Goal: Task Accomplishment & Management: Use online tool/utility

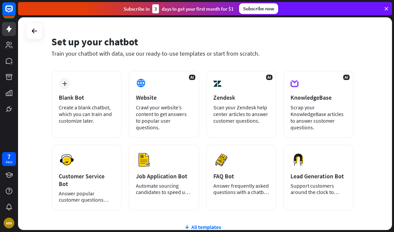
scroll to position [12, 0]
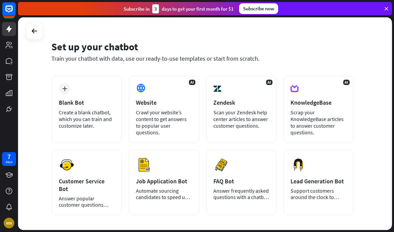
click at [63, 85] on div "plus" at bounding box center [64, 88] width 11 height 11
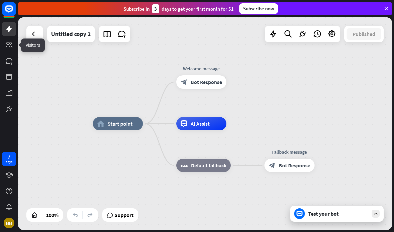
click at [0, 0] on icon at bounding box center [0, 0] width 0 height 0
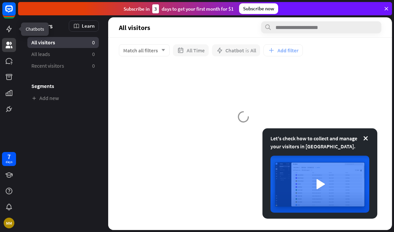
click at [0, 0] on icon at bounding box center [0, 0] width 0 height 0
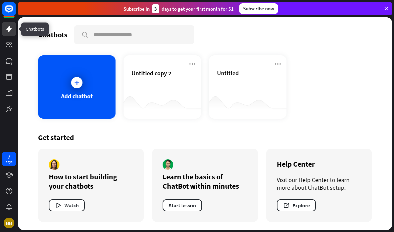
click at [235, 94] on div at bounding box center [247, 106] width 77 height 26
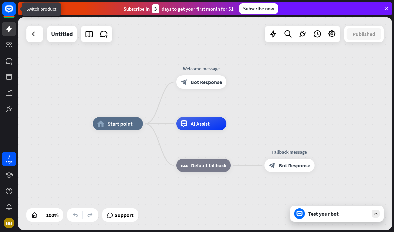
click at [9, 11] on rect at bounding box center [8, 8] width 13 height 13
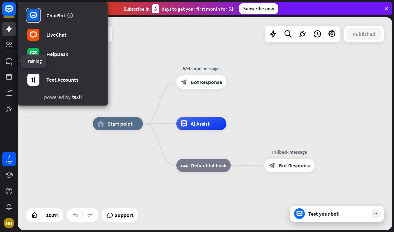
click at [0, 0] on icon at bounding box center [0, 0] width 0 height 0
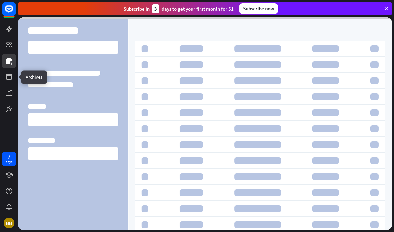
click at [0, 0] on icon at bounding box center [0, 0] width 0 height 0
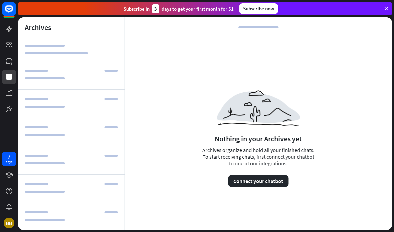
click at [3, 218] on div "MM" at bounding box center [9, 223] width 14 height 14
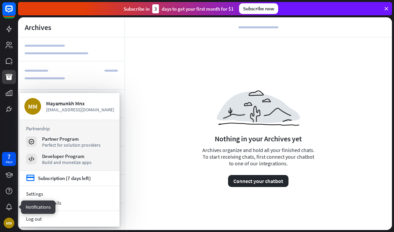
click at [0, 0] on icon at bounding box center [0, 0] width 0 height 0
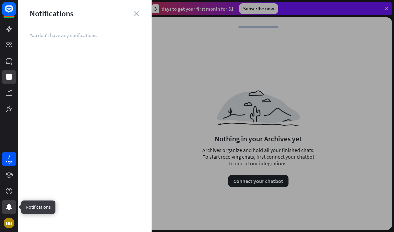
click at [5, 213] on div at bounding box center [9, 207] width 14 height 14
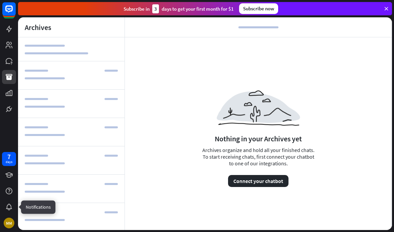
click at [0, 0] on icon at bounding box center [0, 0] width 0 height 0
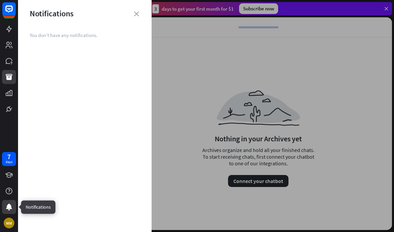
click at [0, 0] on icon at bounding box center [0, 0] width 0 height 0
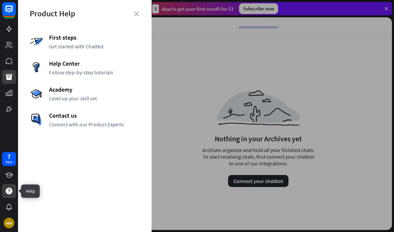
click at [7, 169] on link at bounding box center [9, 175] width 14 height 14
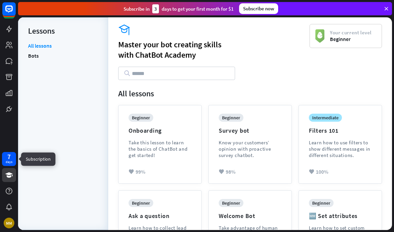
click at [5, 164] on div "7 days" at bounding box center [9, 159] width 14 height 14
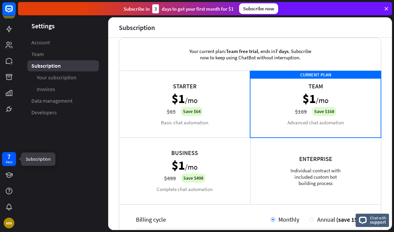
scroll to position [12, 0]
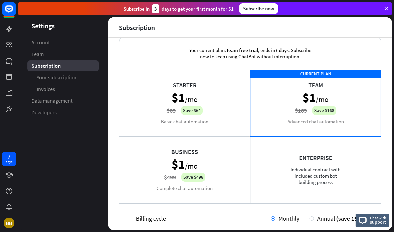
click at [264, 103] on div "CURRENT PLAN Team $1 /mo $169 Save $168 Advanced chat automation" at bounding box center [315, 103] width 131 height 67
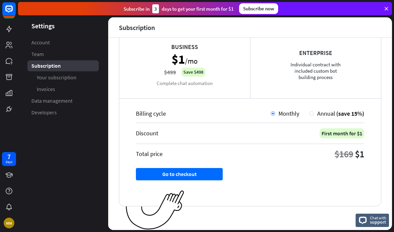
scroll to position [118, 0]
click at [385, 8] on icon at bounding box center [386, 9] width 6 height 6
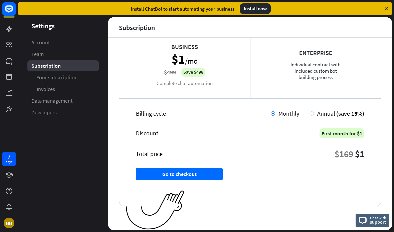
click at [385, 6] on icon at bounding box center [386, 9] width 6 height 6
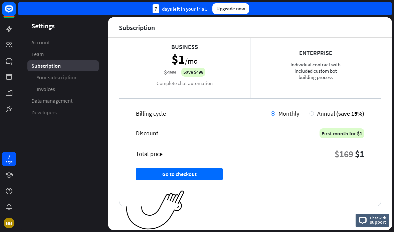
click at [14, 64] on link at bounding box center [9, 61] width 14 height 14
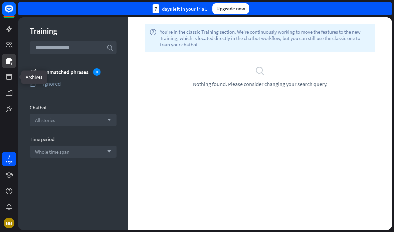
click at [15, 75] on link at bounding box center [9, 77] width 14 height 14
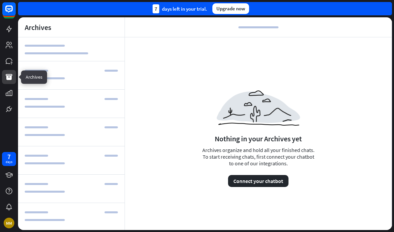
click at [0, 0] on icon at bounding box center [0, 0] width 0 height 0
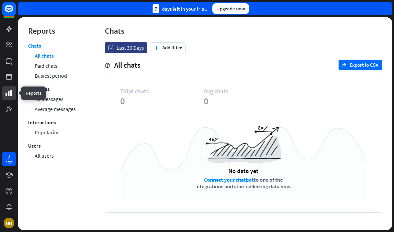
click at [0, 0] on icon at bounding box center [0, 0] width 0 height 0
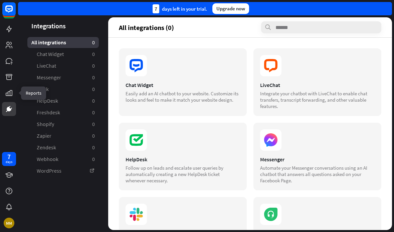
click at [15, 88] on link at bounding box center [9, 93] width 14 height 14
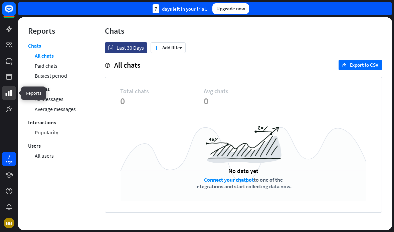
click at [14, 6] on rect at bounding box center [8, 8] width 13 height 13
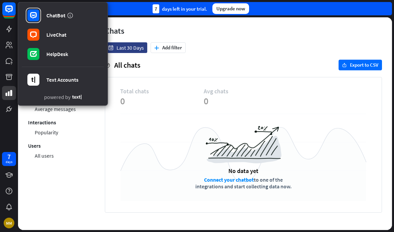
click at [120, 20] on div "menu Chats date Last 30 Days plus Add filter help All chats export Export to CS…" at bounding box center [243, 123] width 297 height 213
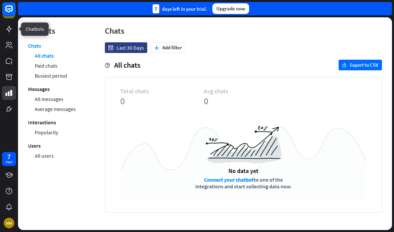
click at [8, 23] on link at bounding box center [9, 29] width 14 height 14
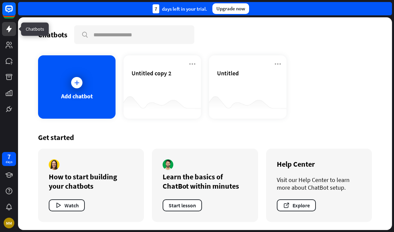
click at [0, 0] on icon at bounding box center [0, 0] width 0 height 0
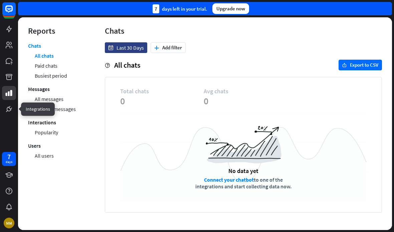
click at [0, 0] on icon at bounding box center [0, 0] width 0 height 0
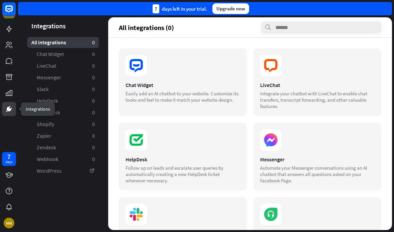
click at [48, 79] on span "Messenger" at bounding box center [49, 77] width 24 height 7
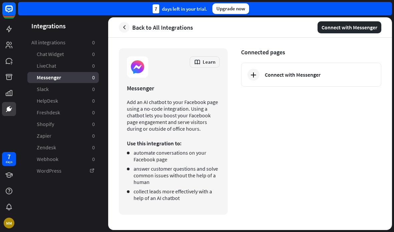
click at [308, 78] on div "Connect with Messenger" at bounding box center [293, 74] width 56 height 7
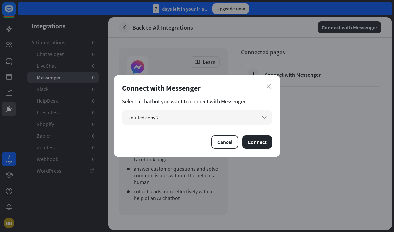
click at [333, 63] on div "close Connect with Messenger Select a chatbot you want to connect with Messenge…" at bounding box center [197, 116] width 394 height 232
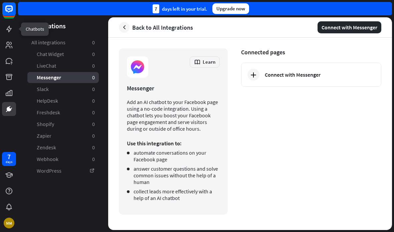
click at [290, 103] on div "Connected pages Connect with Messenger" at bounding box center [311, 131] width 140 height 167
click at [0, 0] on icon at bounding box center [0, 0] width 0 height 0
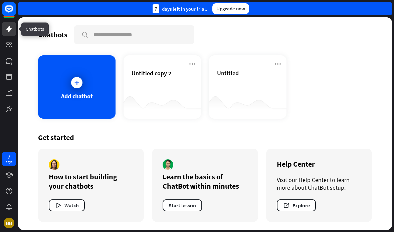
click at [252, 92] on div "Untitled" at bounding box center [247, 80] width 61 height 23
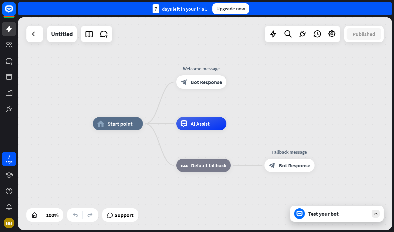
click at [8, 13] on rect at bounding box center [8, 8] width 13 height 13
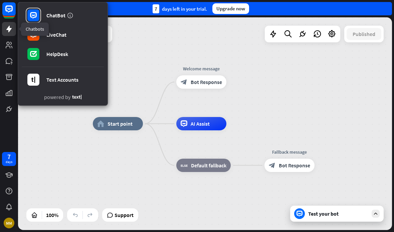
click at [6, 30] on icon at bounding box center [9, 29] width 8 height 8
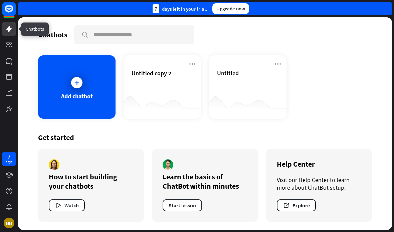
click at [272, 93] on div at bounding box center [247, 106] width 77 height 26
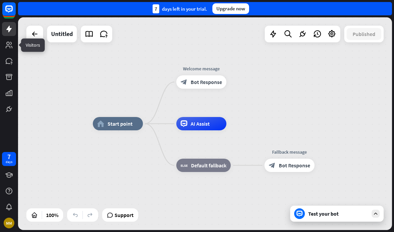
click at [0, 0] on icon at bounding box center [0, 0] width 0 height 0
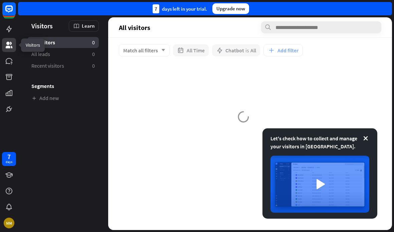
click at [0, 0] on icon at bounding box center [0, 0] width 0 height 0
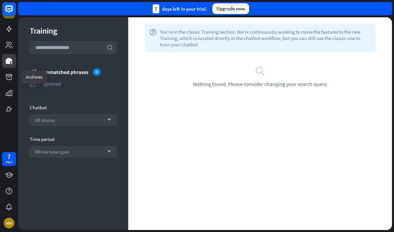
click at [0, 0] on icon at bounding box center [0, 0] width 0 height 0
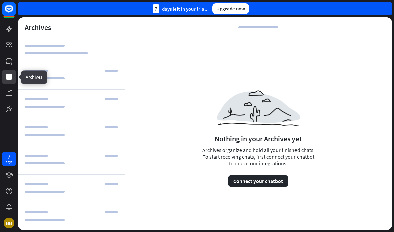
click at [0, 0] on icon at bounding box center [0, 0] width 0 height 0
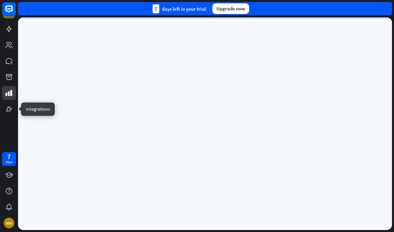
click at [0, 0] on icon at bounding box center [0, 0] width 0 height 0
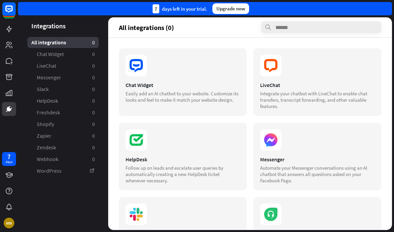
click at [43, 79] on span "Messenger" at bounding box center [49, 77] width 24 height 7
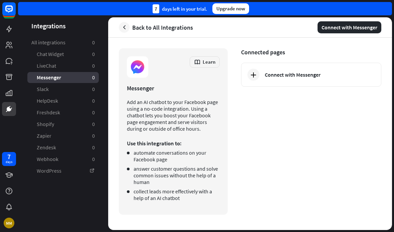
click at [344, 81] on div "Connect with Messenger" at bounding box center [311, 75] width 140 height 24
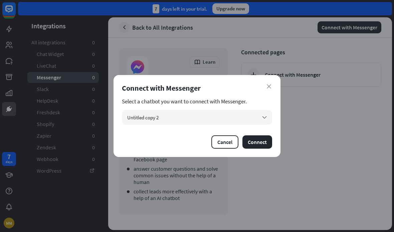
click at [269, 145] on button "Connect" at bounding box center [257, 142] width 30 height 13
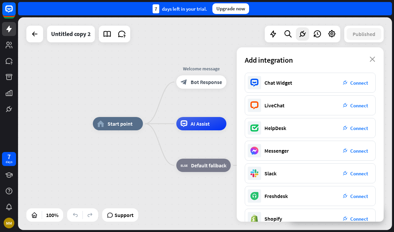
click at [366, 154] on div "plug_integration Connect" at bounding box center [355, 151] width 33 height 12
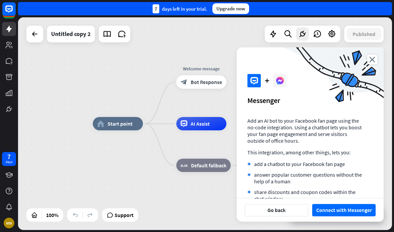
click at [338, 211] on button "Connect with Messenger" at bounding box center [343, 210] width 63 height 12
click at [334, 209] on button "Connect with Messenger" at bounding box center [343, 210] width 63 height 12
